Goal: Transaction & Acquisition: Purchase product/service

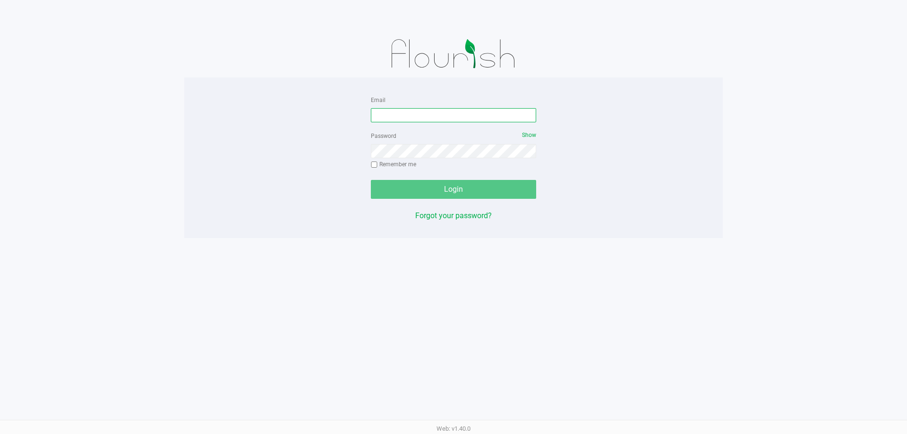
click at [402, 113] on input "Email" at bounding box center [453, 115] width 165 height 14
type input "[EMAIL_ADDRESS][DOMAIN_NAME]"
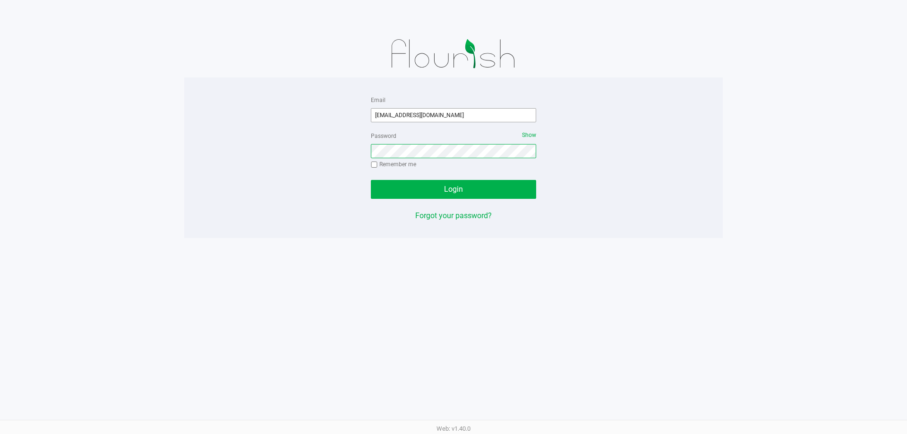
click at [371, 180] on button "Login" at bounding box center [453, 189] width 165 height 19
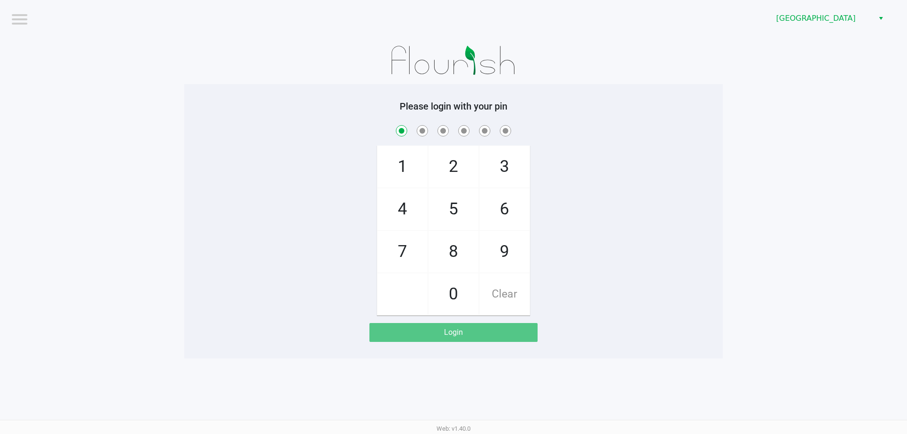
checkbox input "true"
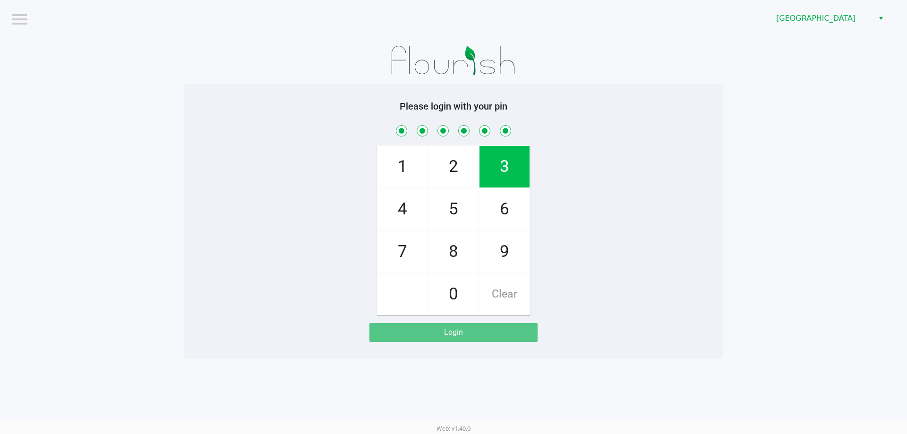
checkbox input "true"
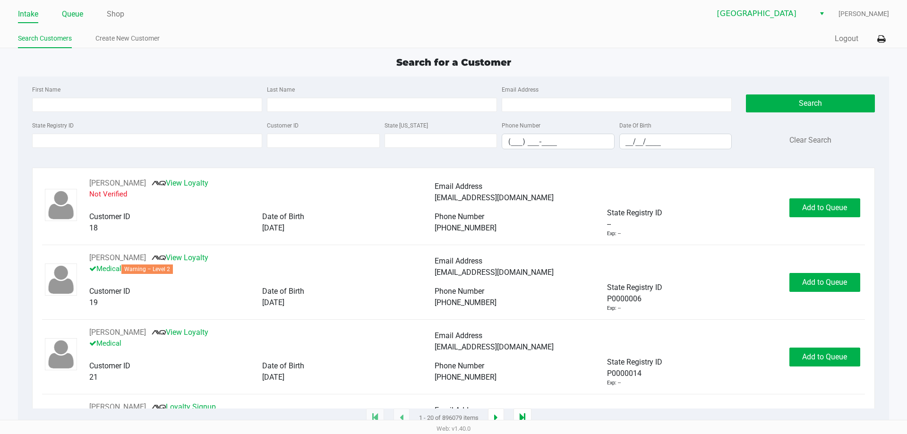
click at [63, 14] on link "Queue" at bounding box center [72, 14] width 21 height 13
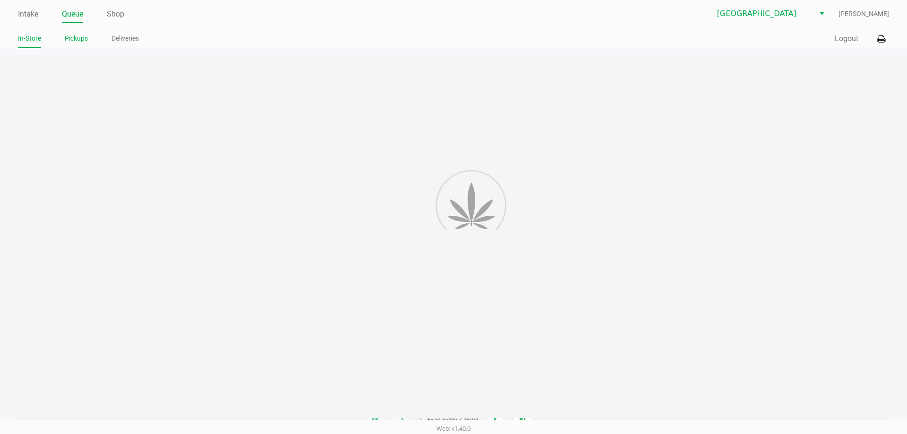
click at [77, 38] on link "Pickups" at bounding box center [76, 39] width 23 height 12
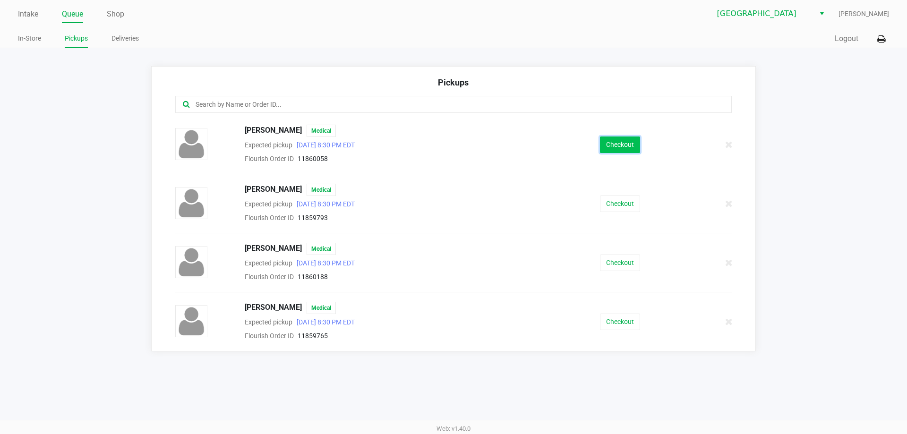
click at [631, 139] on button "Checkout" at bounding box center [620, 145] width 40 height 17
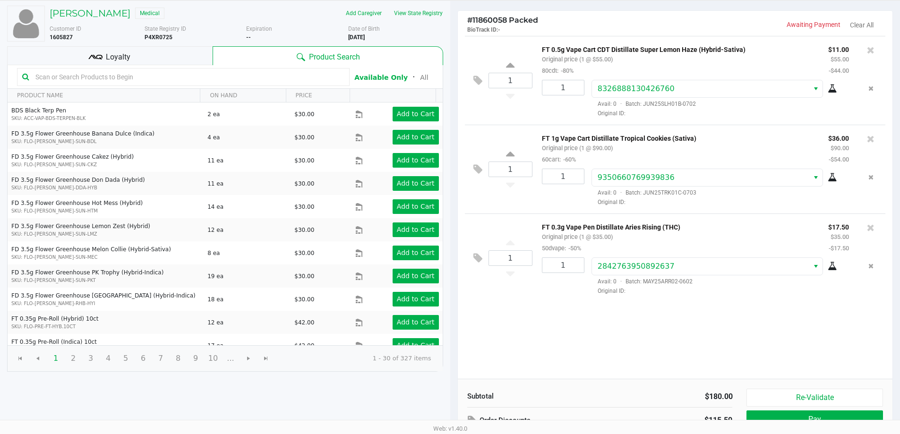
scroll to position [97, 0]
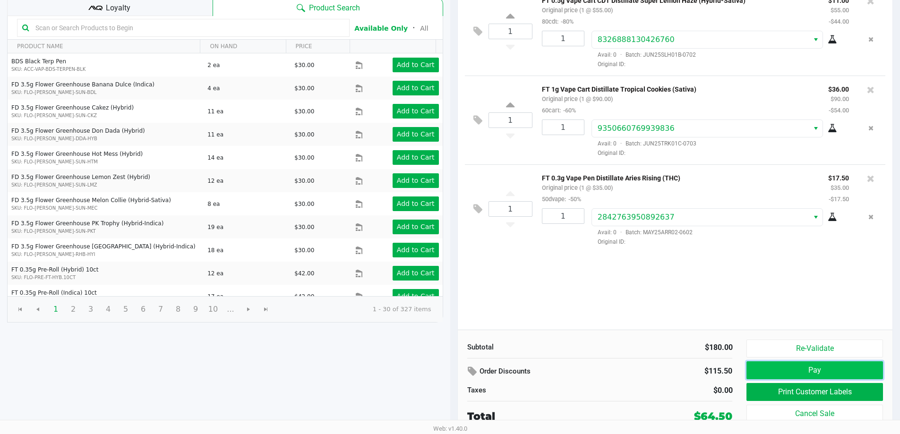
click at [807, 372] on button "Pay" at bounding box center [814, 370] width 136 height 18
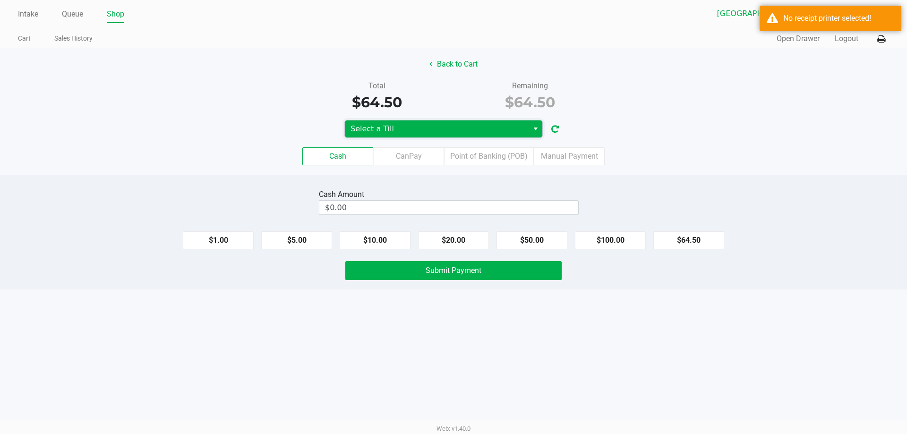
click at [496, 130] on span "Select a Till" at bounding box center [437, 128] width 172 height 11
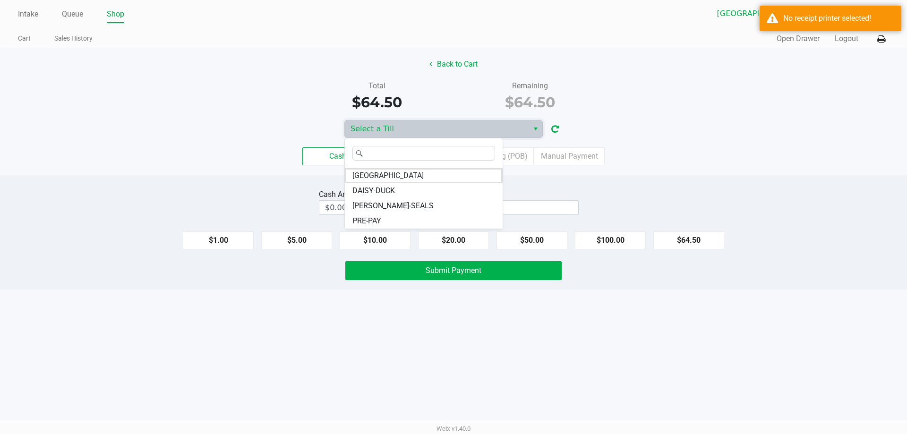
click at [795, 151] on div "Cash CanPay Point of Banking (POB) Manual Payment" at bounding box center [453, 156] width 907 height 18
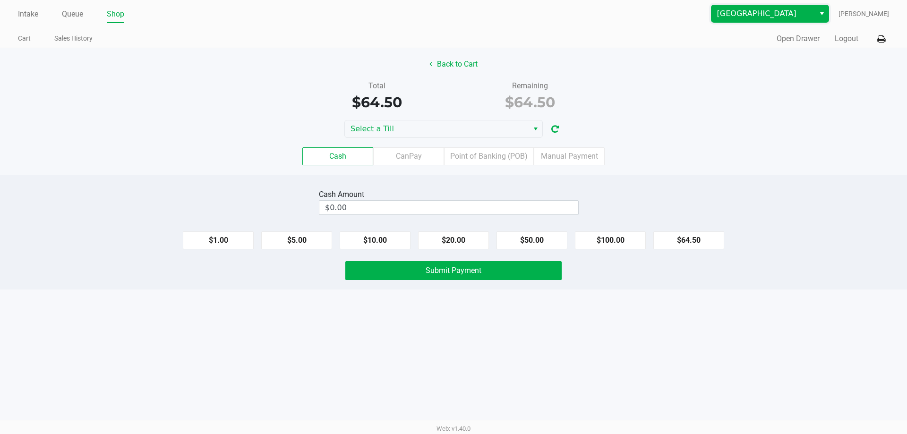
click at [768, 17] on span "[GEOGRAPHIC_DATA]" at bounding box center [763, 13] width 92 height 11
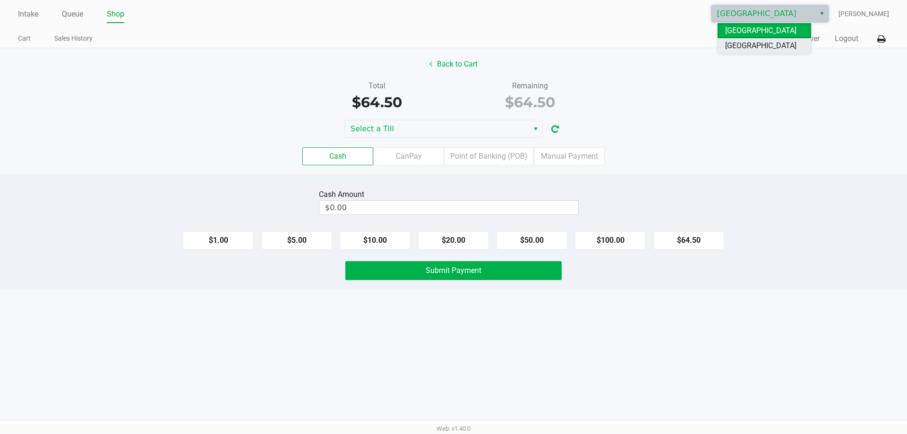
click at [752, 44] on span "[GEOGRAPHIC_DATA]" at bounding box center [760, 45] width 71 height 11
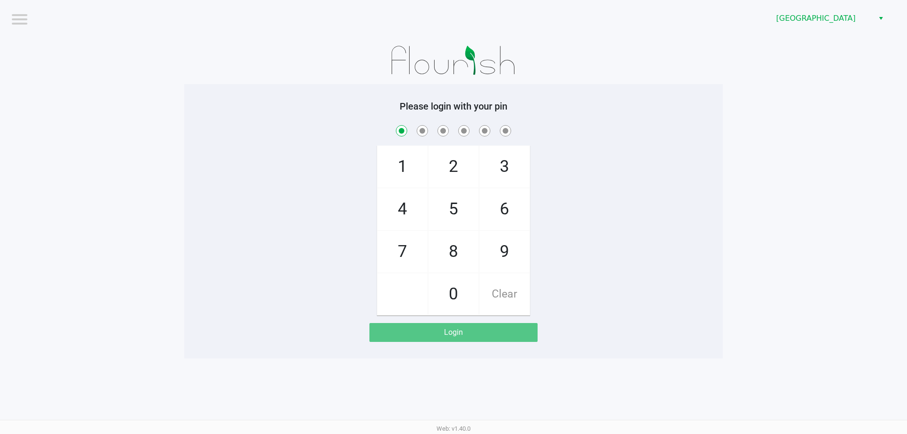
checkbox input "true"
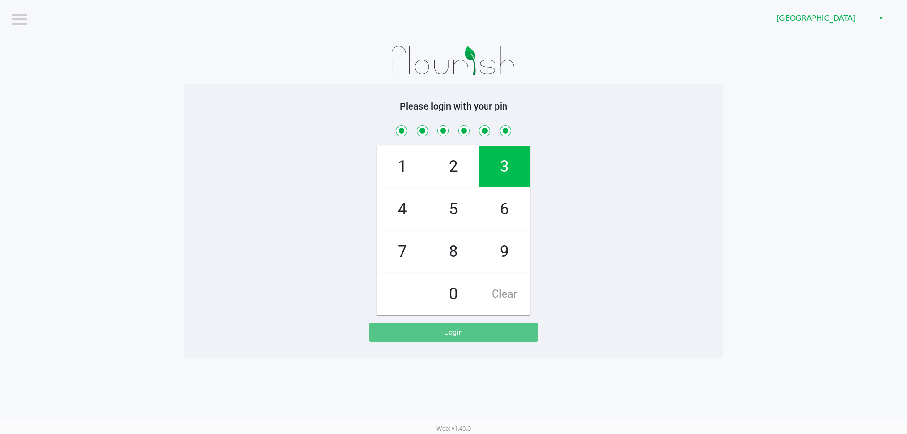
checkbox input "true"
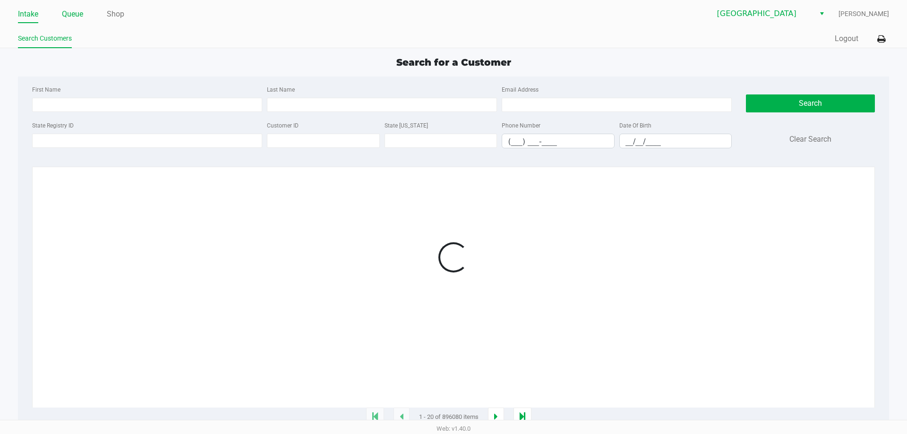
click at [78, 15] on link "Queue" at bounding box center [72, 14] width 21 height 13
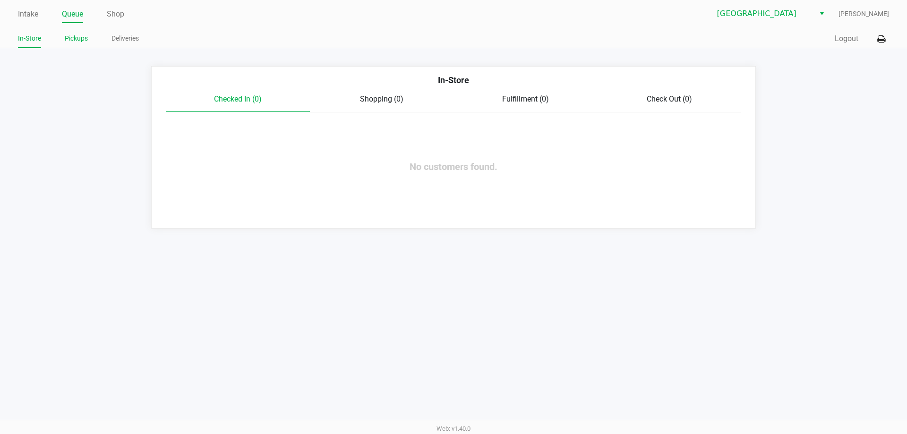
click at [71, 39] on link "Pickups" at bounding box center [76, 39] width 23 height 12
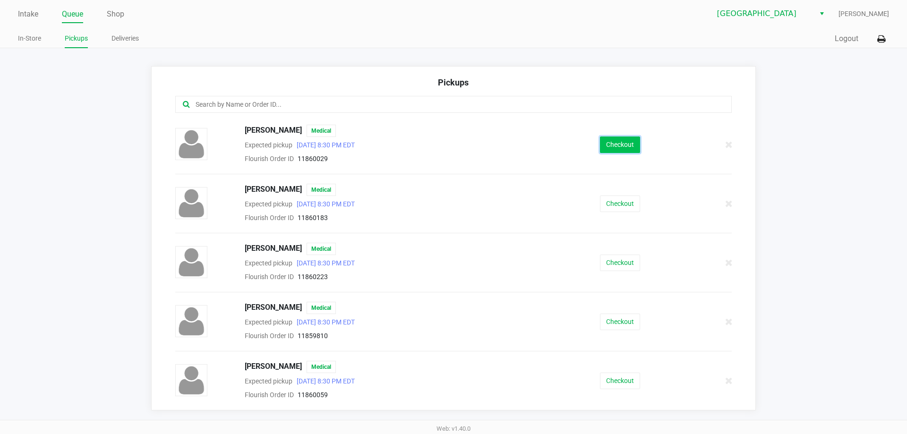
click at [614, 146] on button "Checkout" at bounding box center [620, 145] width 40 height 17
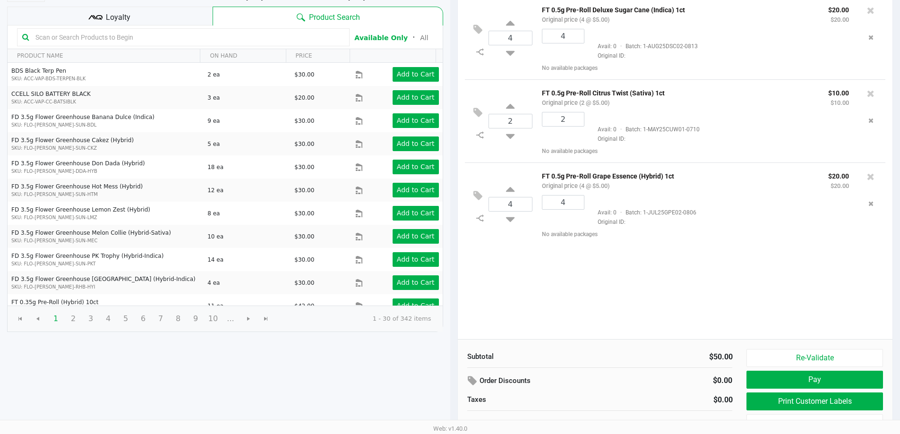
scroll to position [97, 0]
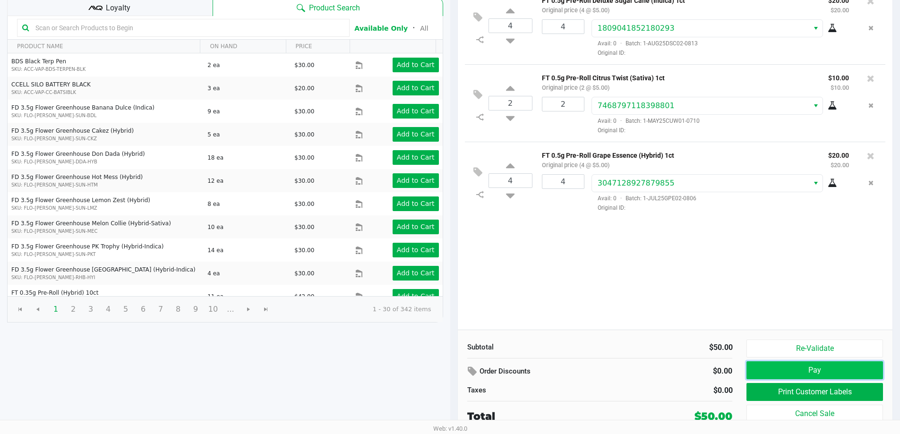
click at [816, 375] on button "Pay" at bounding box center [814, 370] width 136 height 18
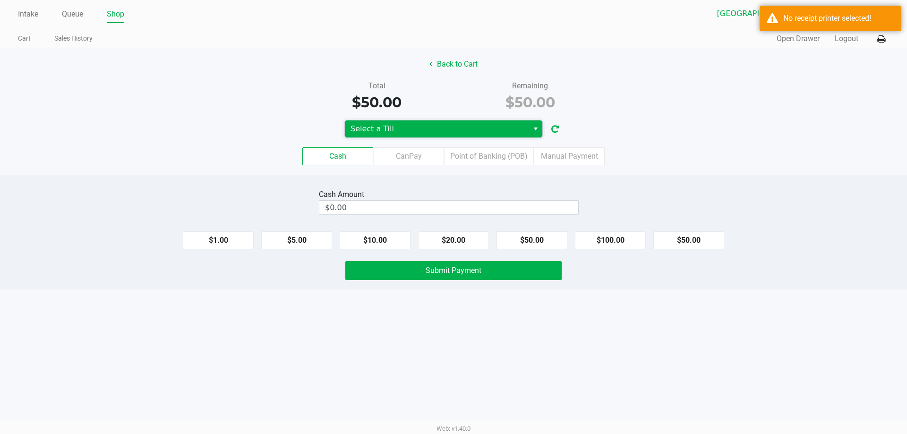
click at [437, 132] on span "Select a Till" at bounding box center [437, 128] width 172 height 11
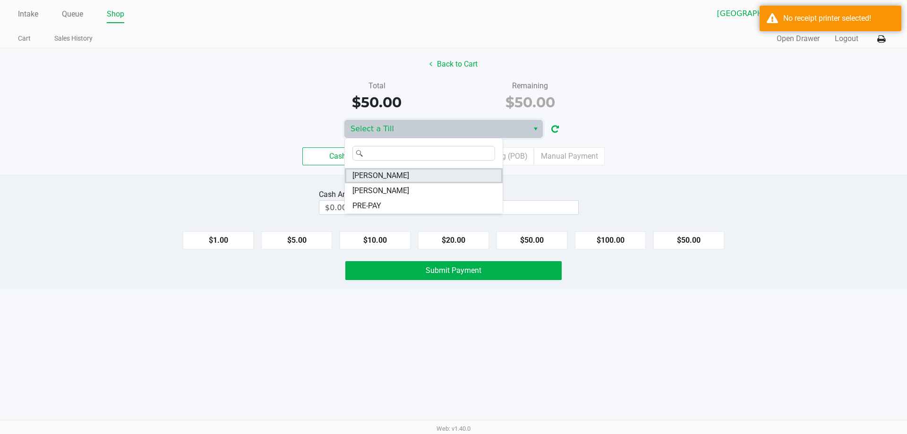
click at [395, 175] on span "[PERSON_NAME]" at bounding box center [380, 175] width 57 height 11
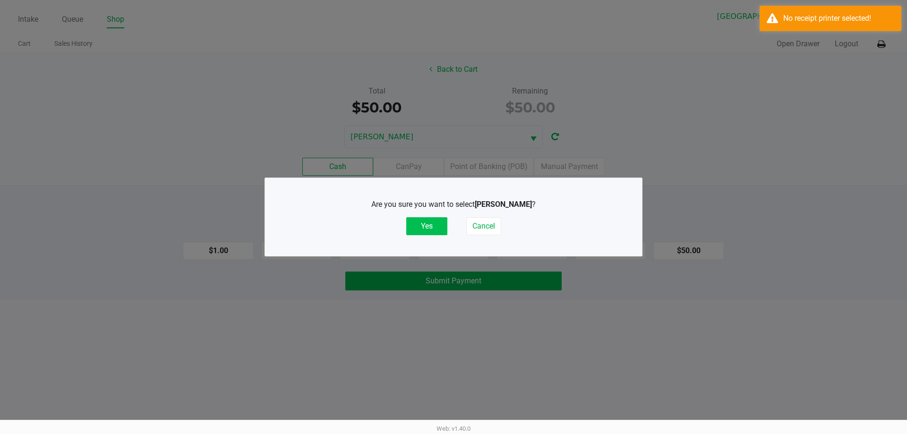
click at [433, 232] on button "Yes" at bounding box center [426, 226] width 41 height 18
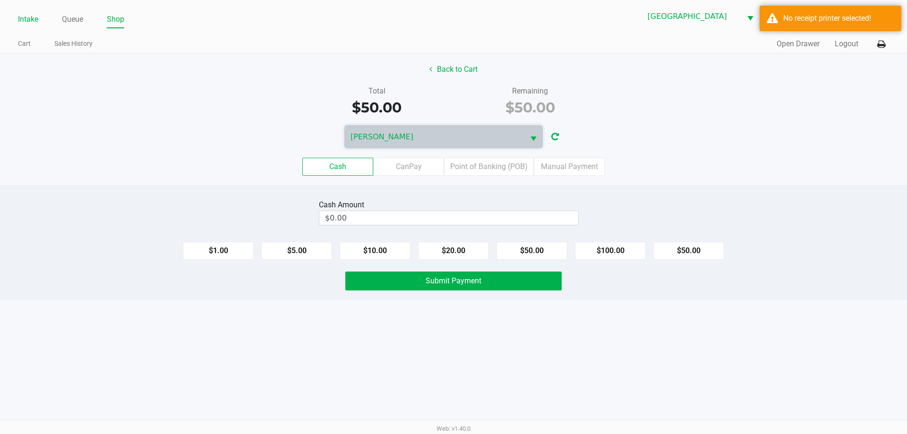
click at [35, 23] on link "Intake" at bounding box center [28, 19] width 20 height 13
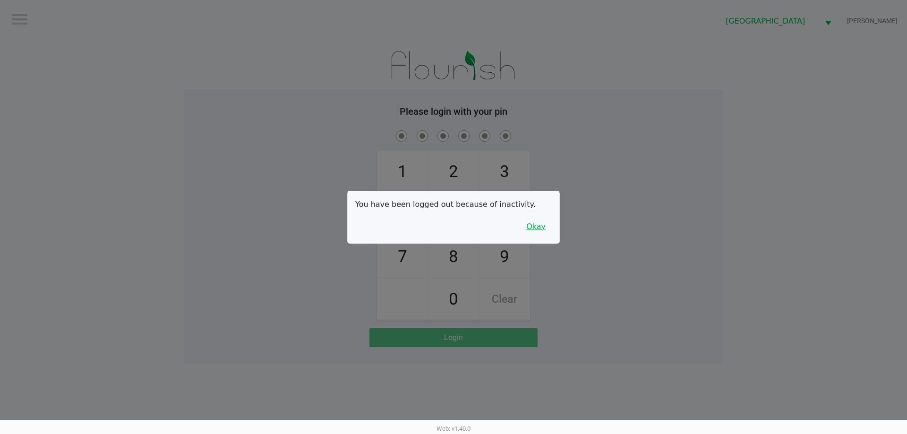
click at [538, 223] on button "Okay" at bounding box center [536, 227] width 32 height 18
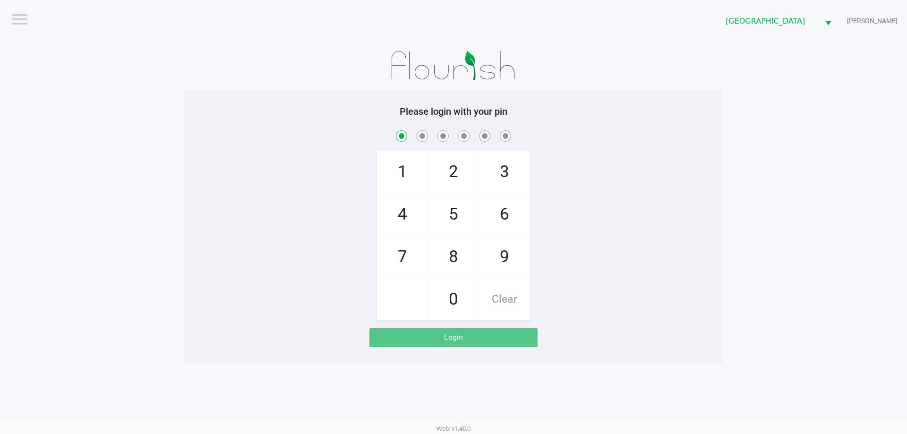
checkbox input "true"
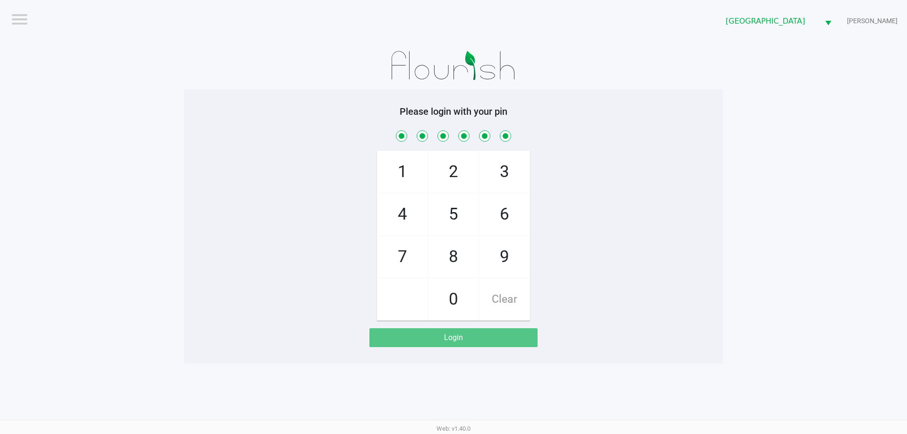
checkbox input "true"
